Goal: Transaction & Acquisition: Subscribe to service/newsletter

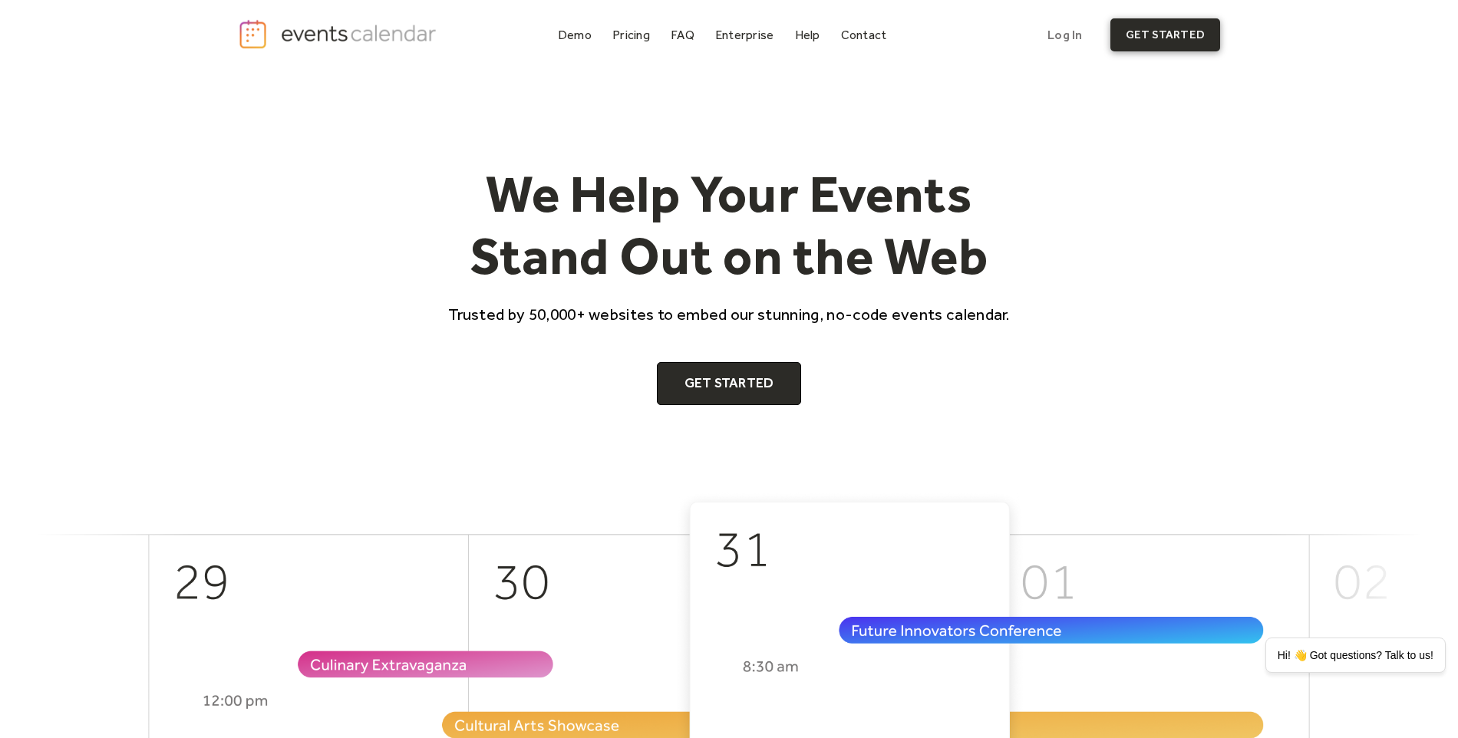
click at [1171, 38] on link "get started" at bounding box center [1165, 34] width 110 height 33
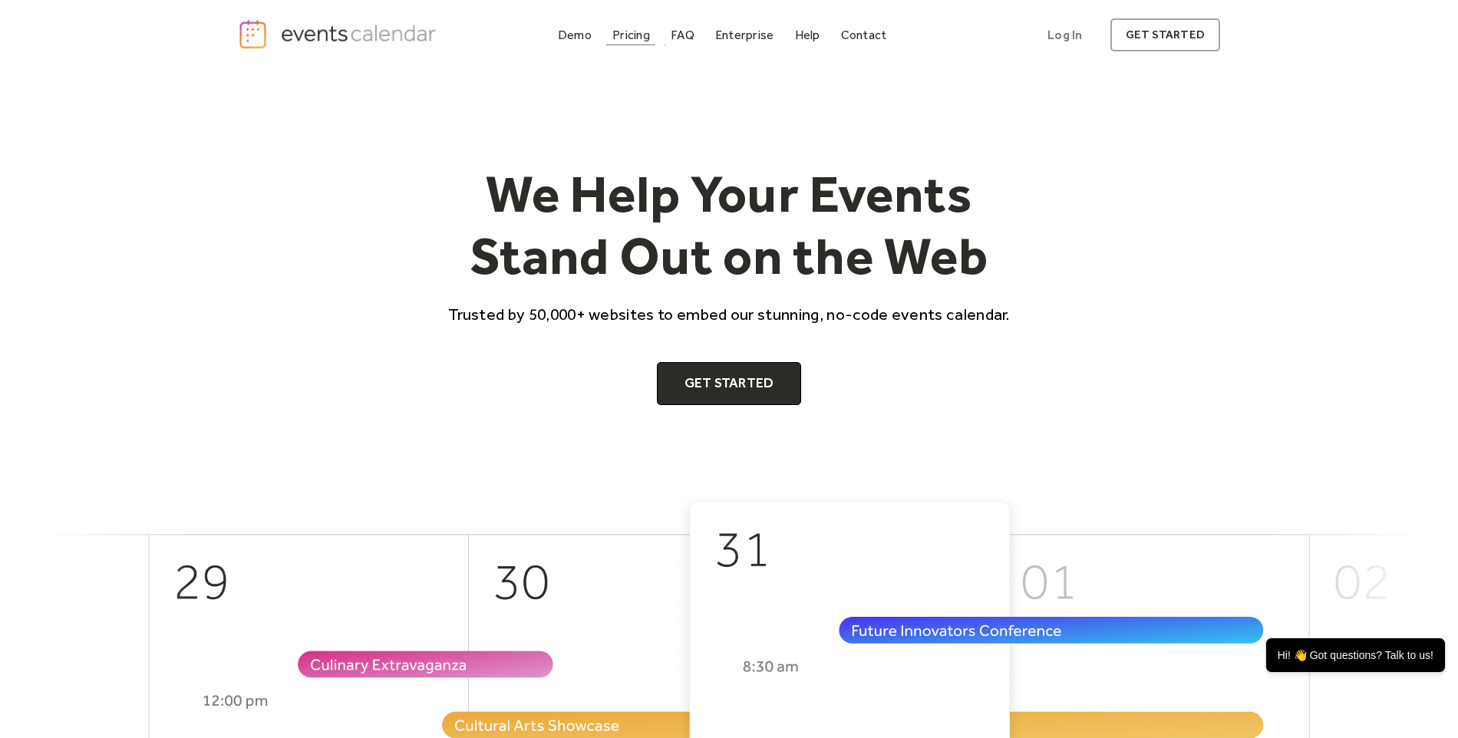
click at [646, 31] on div "Pricing" at bounding box center [631, 35] width 38 height 8
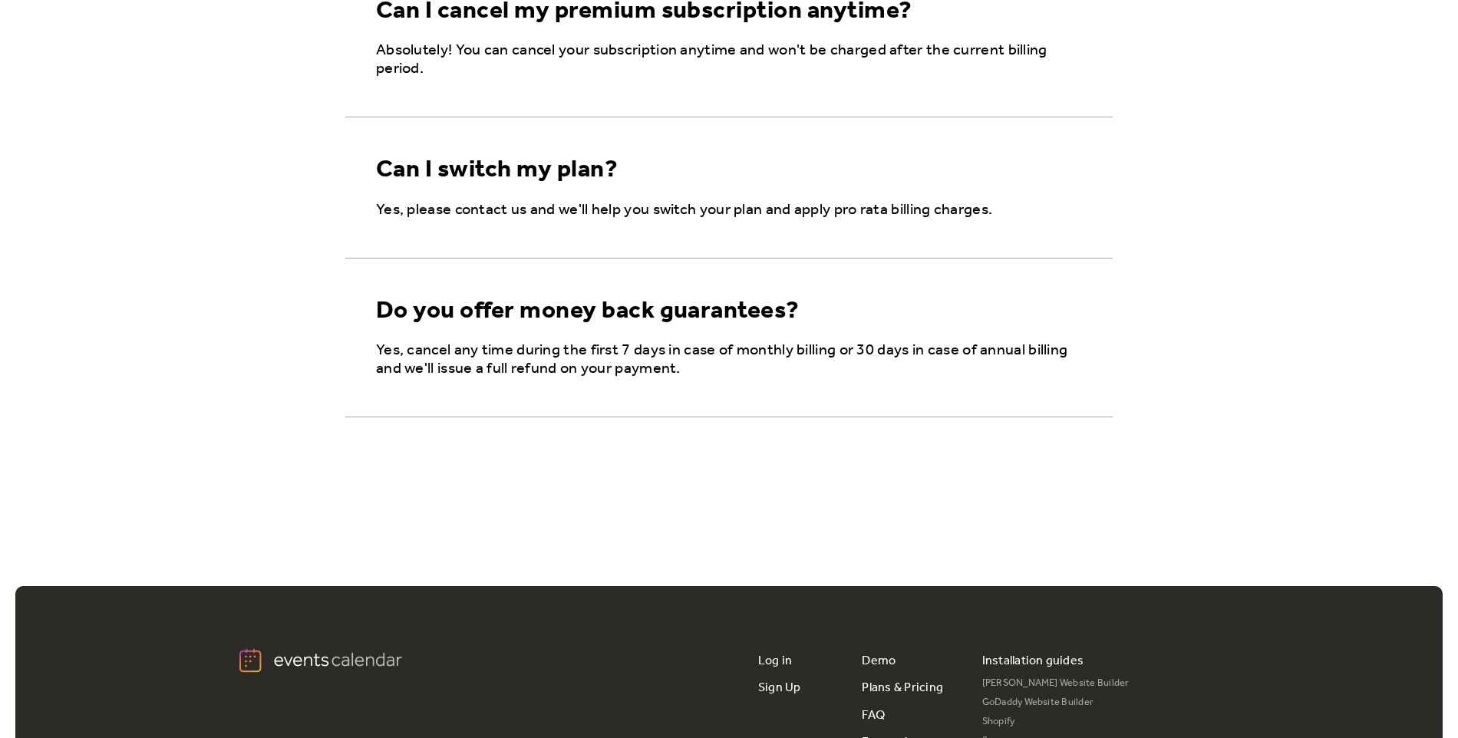
scroll to position [2805, 0]
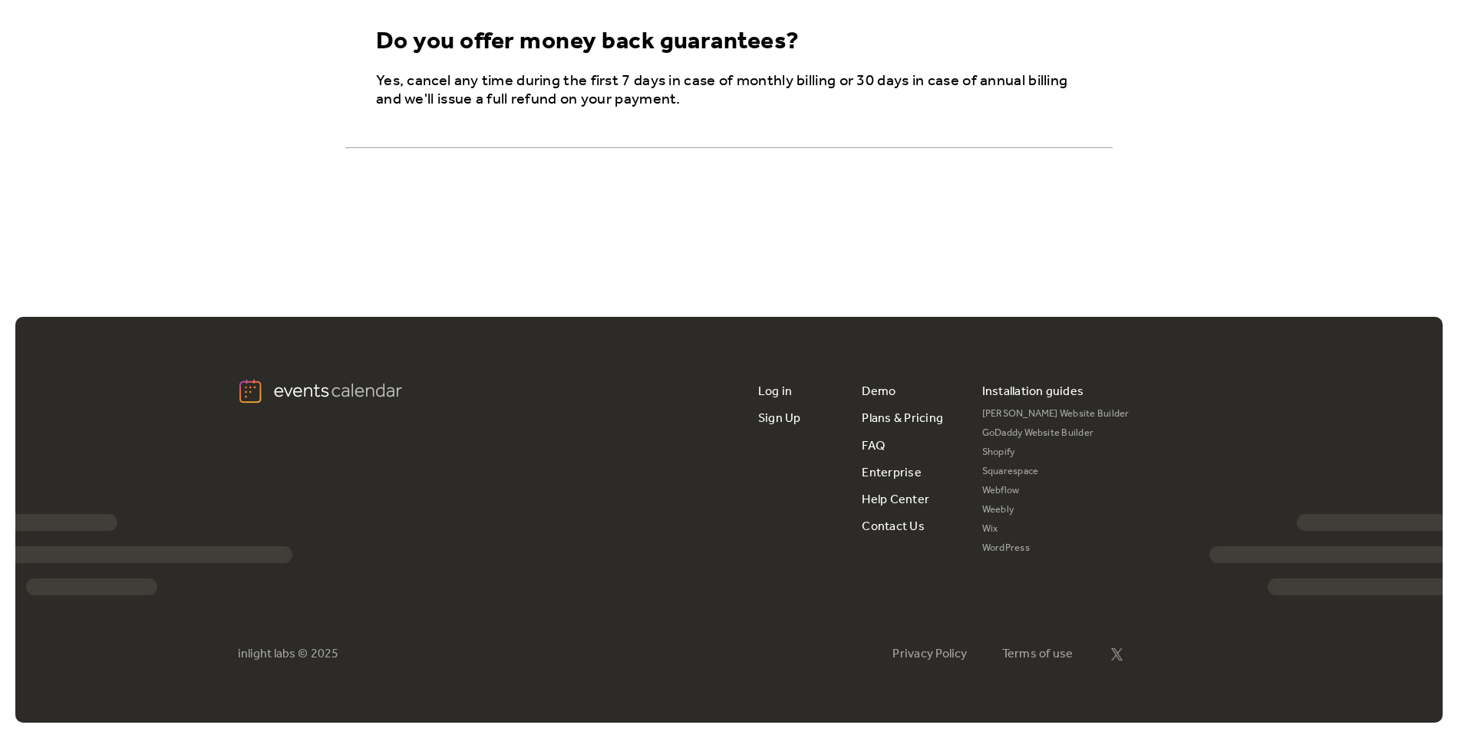
click at [661, 57] on div "Do you offer money back guarantees?" at bounding box center [588, 42] width 424 height 29
click at [740, 127] on div "Yes, cancel any time during the first 7 days in case of monthly billing or 30 d…" at bounding box center [728, 109] width 767 height 75
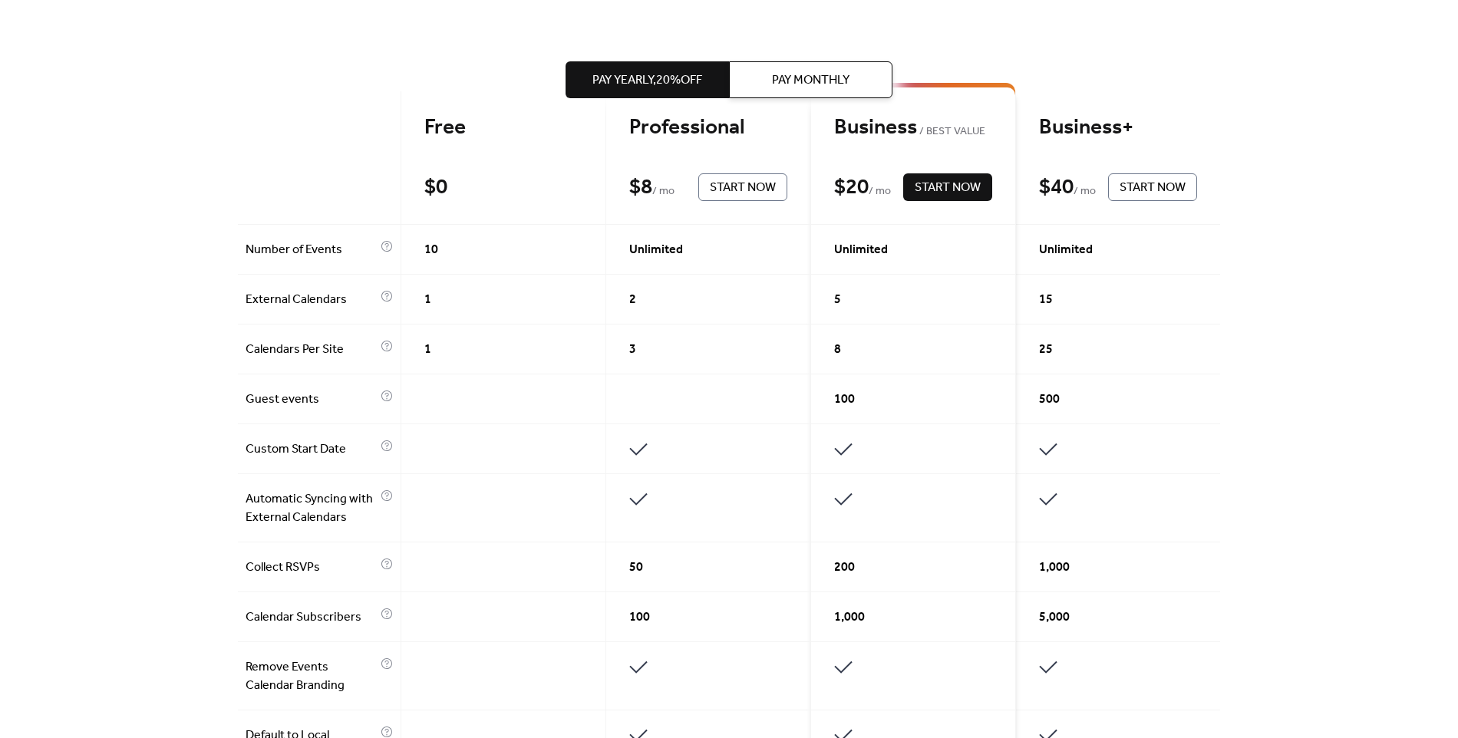
scroll to position [359, 0]
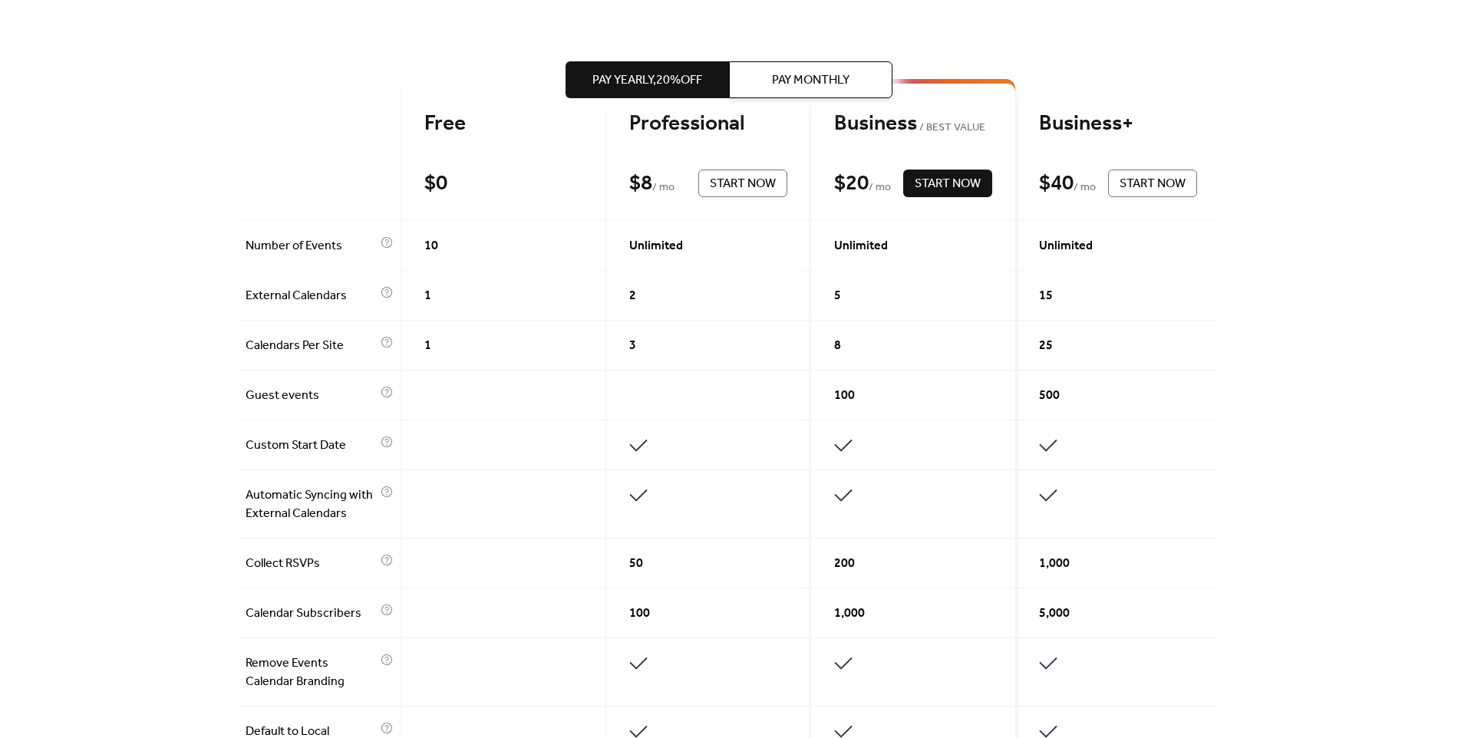
click at [735, 183] on span "Start Now" at bounding box center [743, 184] width 66 height 18
